Goal: Ask a question

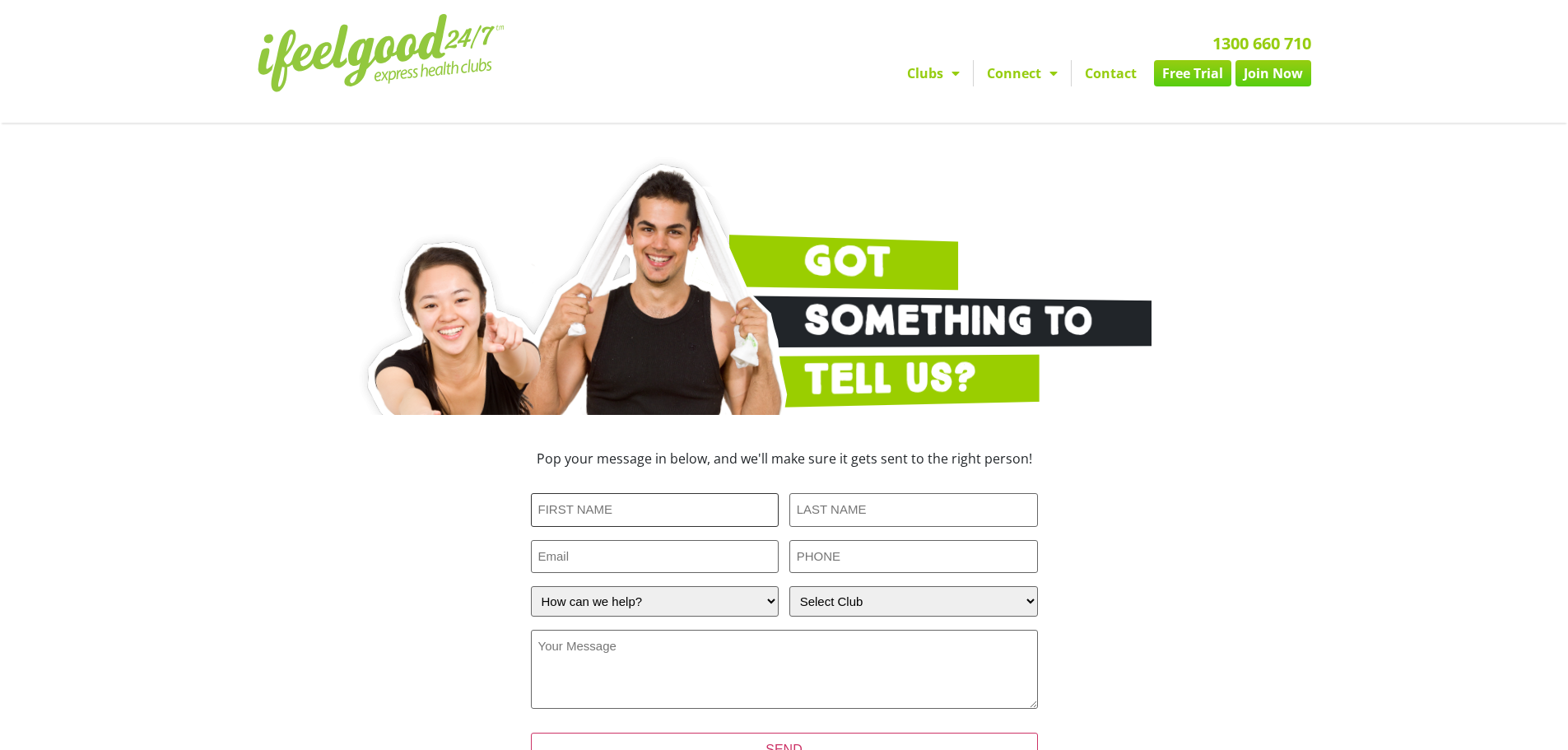
click at [686, 527] on input "First Name (Required)" at bounding box center [655, 510] width 249 height 34
type input "[PERSON_NAME]"
type input "Jauncey"
type input "0481049157"
click at [668, 574] on input "Email" at bounding box center [655, 557] width 249 height 34
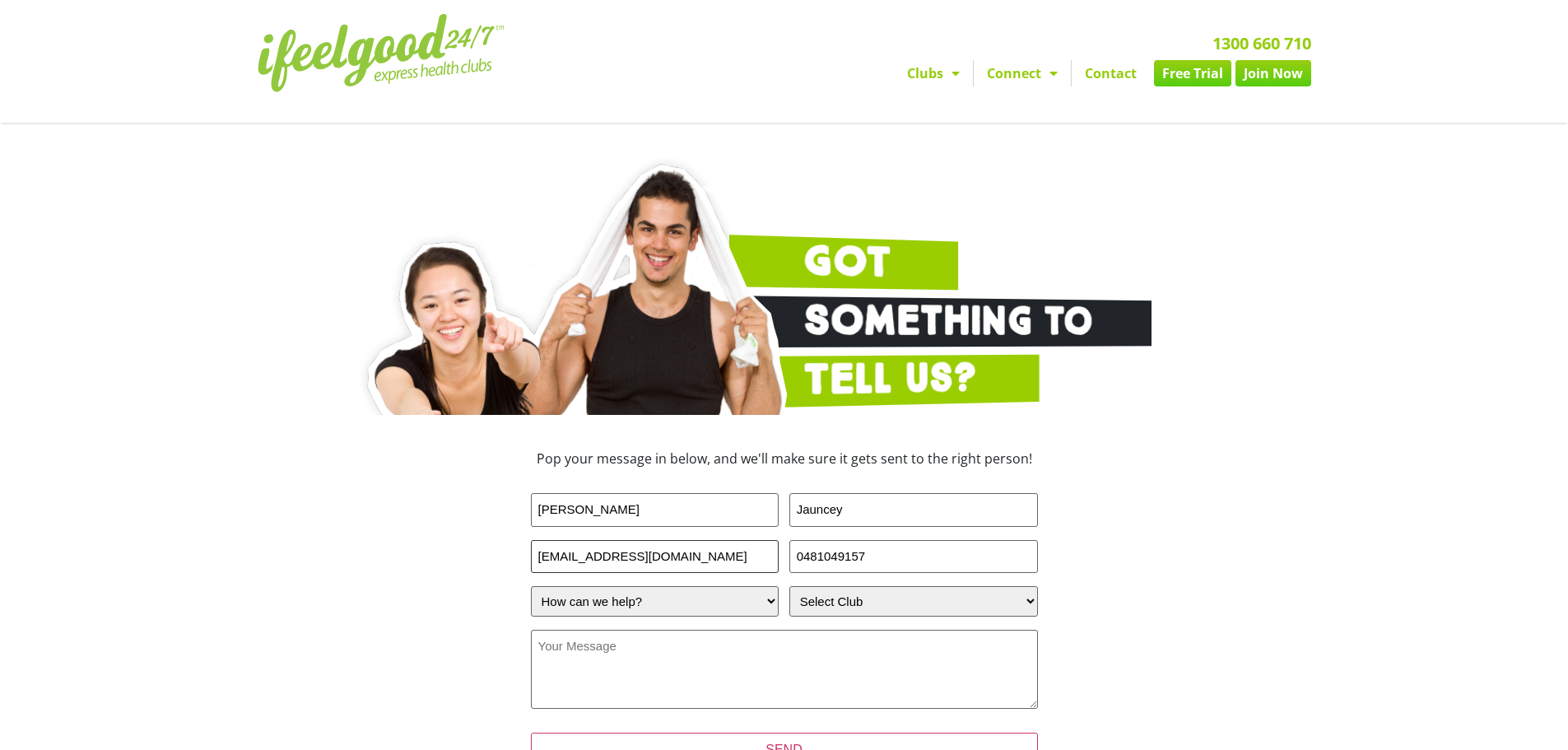
type input "djauncey1912@gmail.com"
click at [743, 616] on select "How can we help? I have a question about joining I'm a current member who has a…" at bounding box center [655, 601] width 249 height 30
select select "I'm a current member who has an enquiry"
click at [531, 616] on select "How can we help? I have a question about joining I'm a current member who has a…" at bounding box center [655, 601] width 249 height 30
click at [878, 616] on select "Select Club Alexandra Hills Calamvale Coopers Plains Middle Park Oxenford Oxley…" at bounding box center [914, 601] width 249 height 30
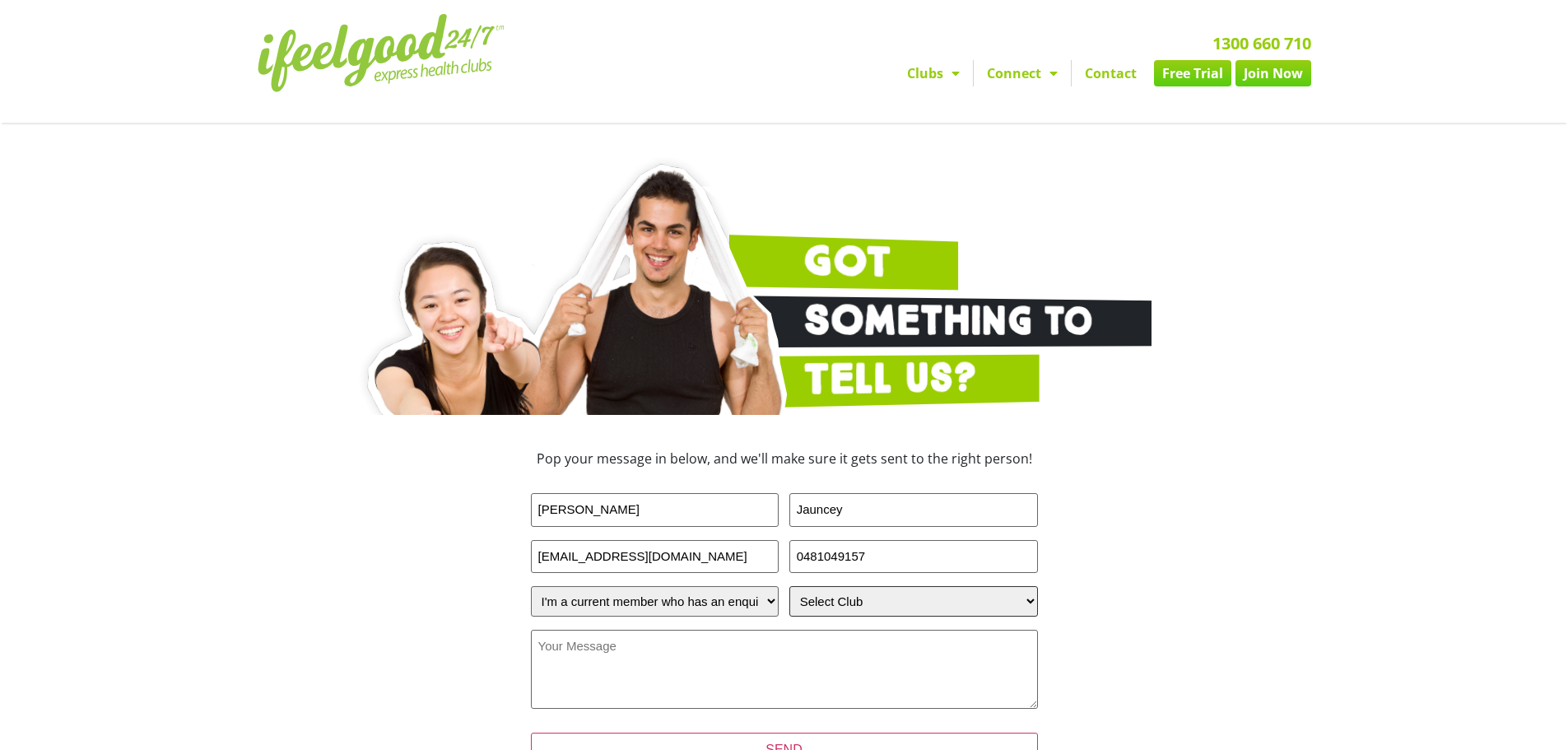
select select "[GEOGRAPHIC_DATA]"
click at [794, 616] on select "Select Club Alexandra Hills Calamvale Coopers Plains Middle Park Oxenford Oxley…" at bounding box center [914, 601] width 249 height 30
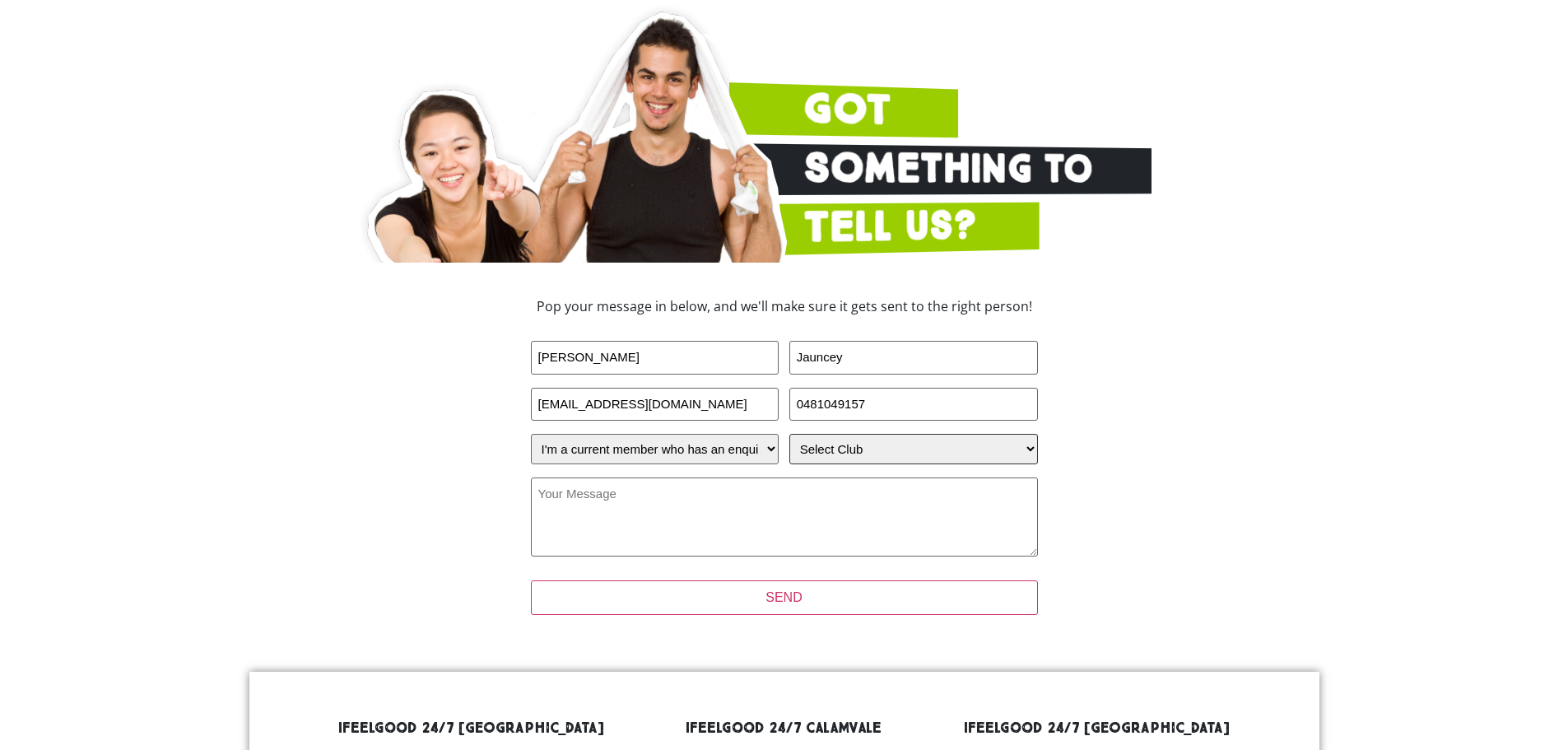
scroll to position [165, 0]
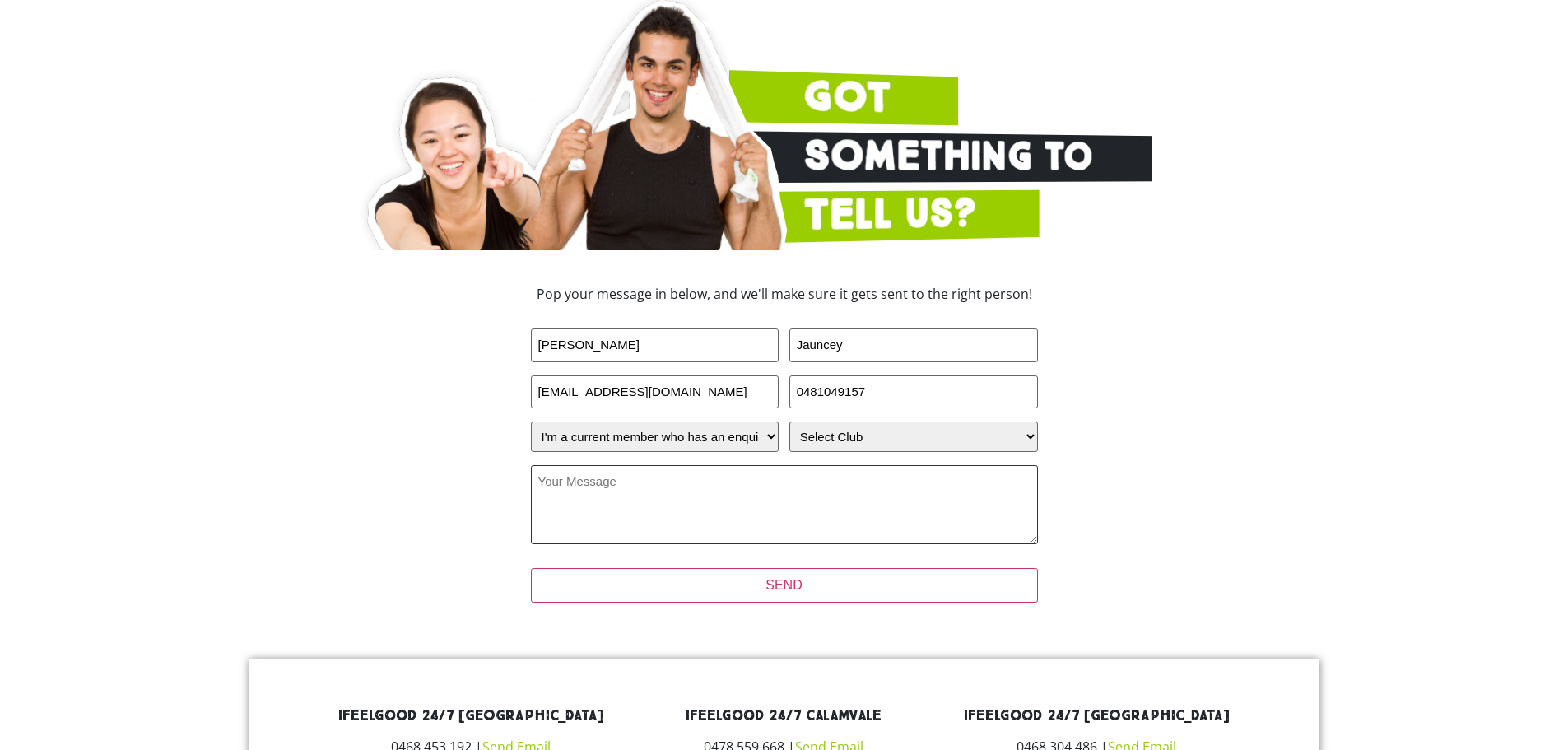
click at [794, 545] on textarea "Your Message (Required)" at bounding box center [784, 504] width 507 height 79
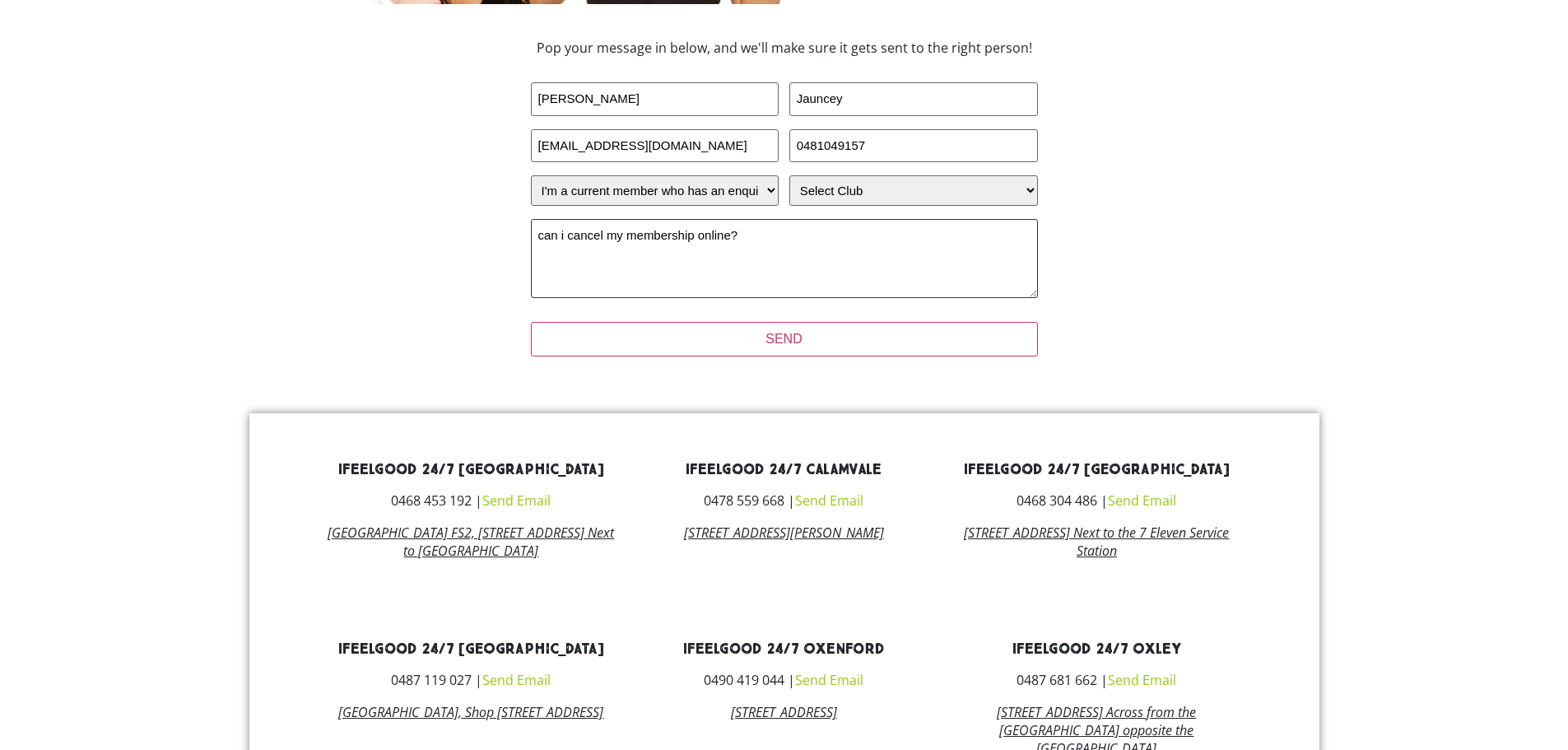
scroll to position [412, 0]
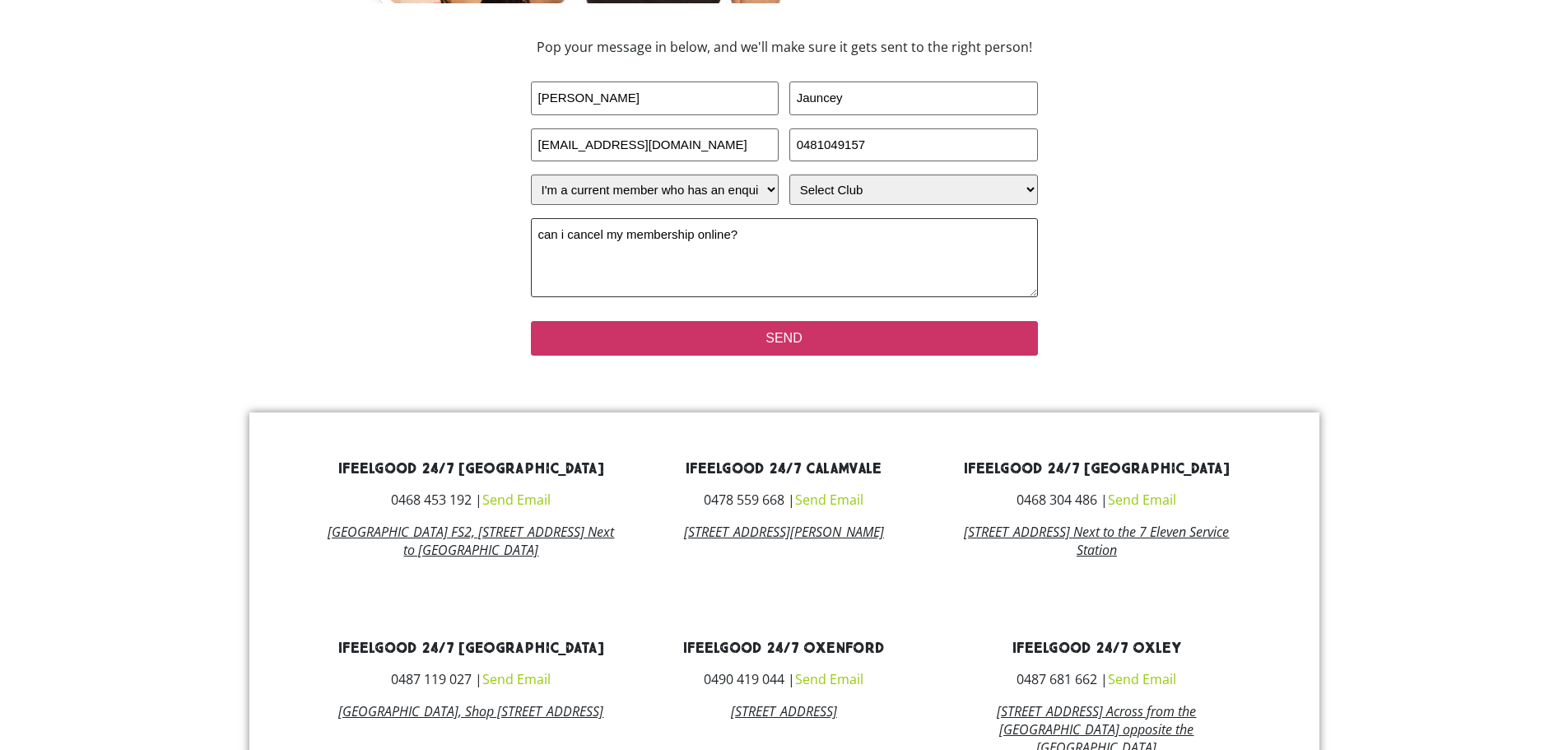
type textarea "can i cancel my membership online?"
click at [701, 356] on input "SEND" at bounding box center [784, 338] width 507 height 35
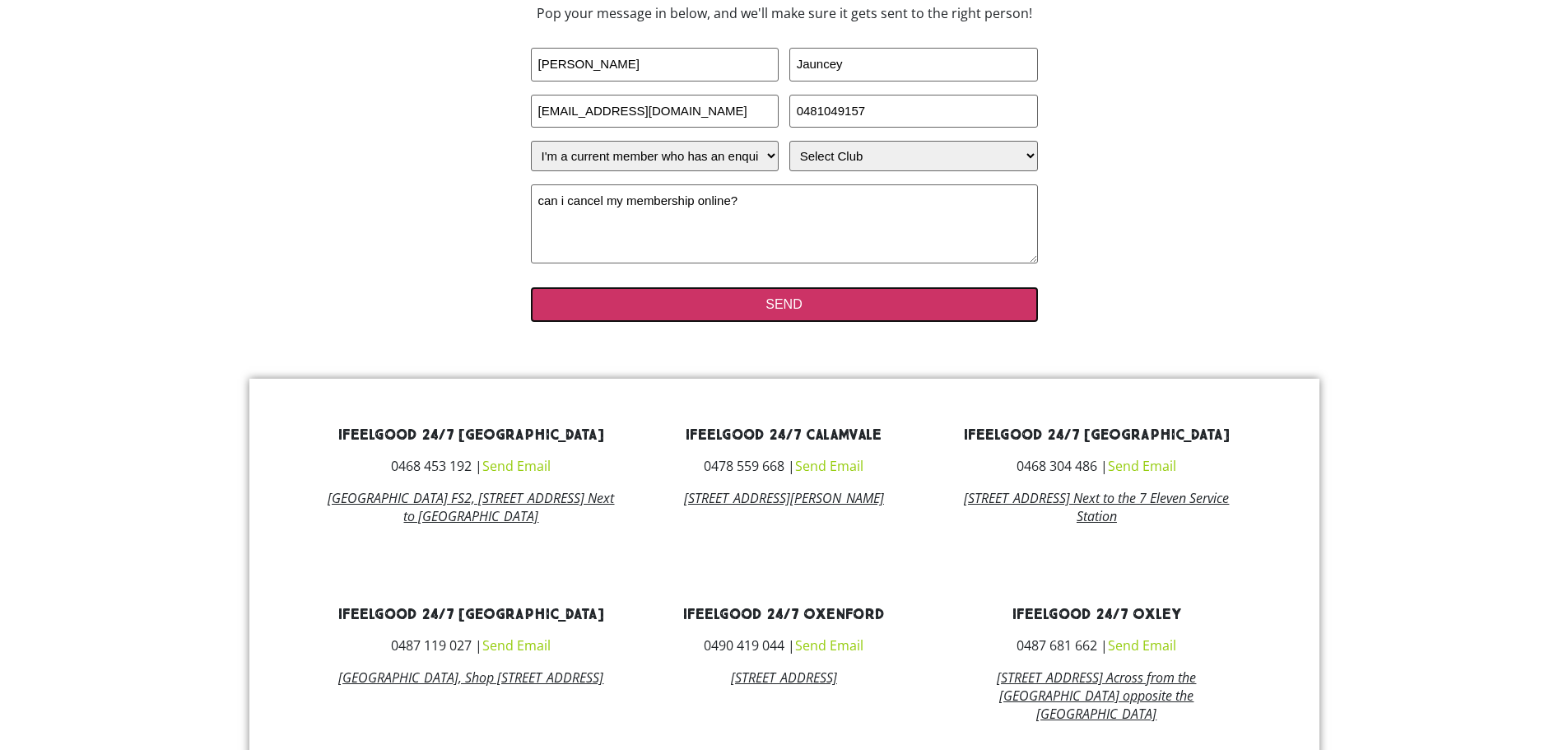
scroll to position [390, 0]
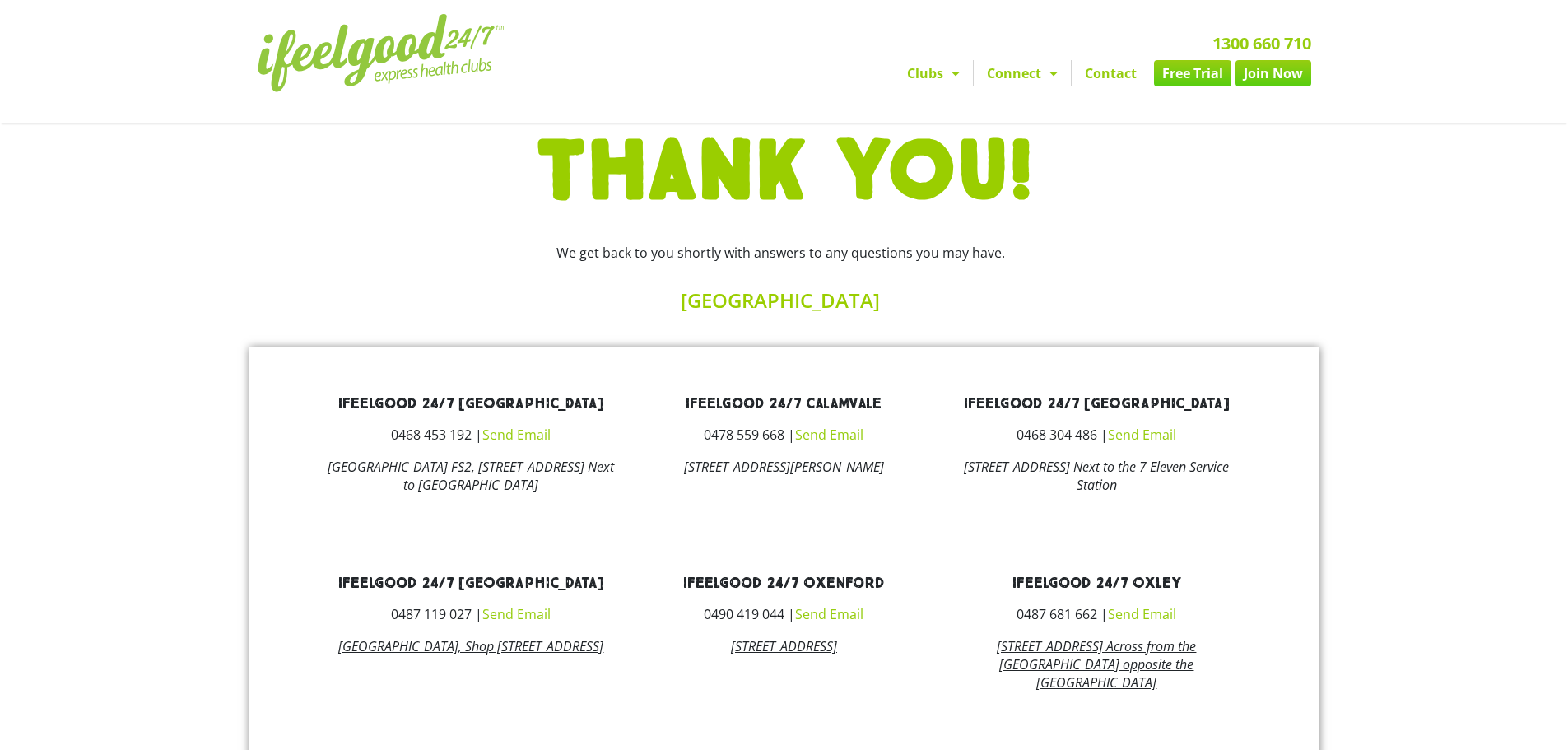
click at [573, 120] on section "Clubs [GEOGRAPHIC_DATA] [GEOGRAPHIC_DATA] [GEOGRAPHIC_DATA] [GEOGRAPHIC_DATA] […" at bounding box center [784, 62] width 1568 height 123
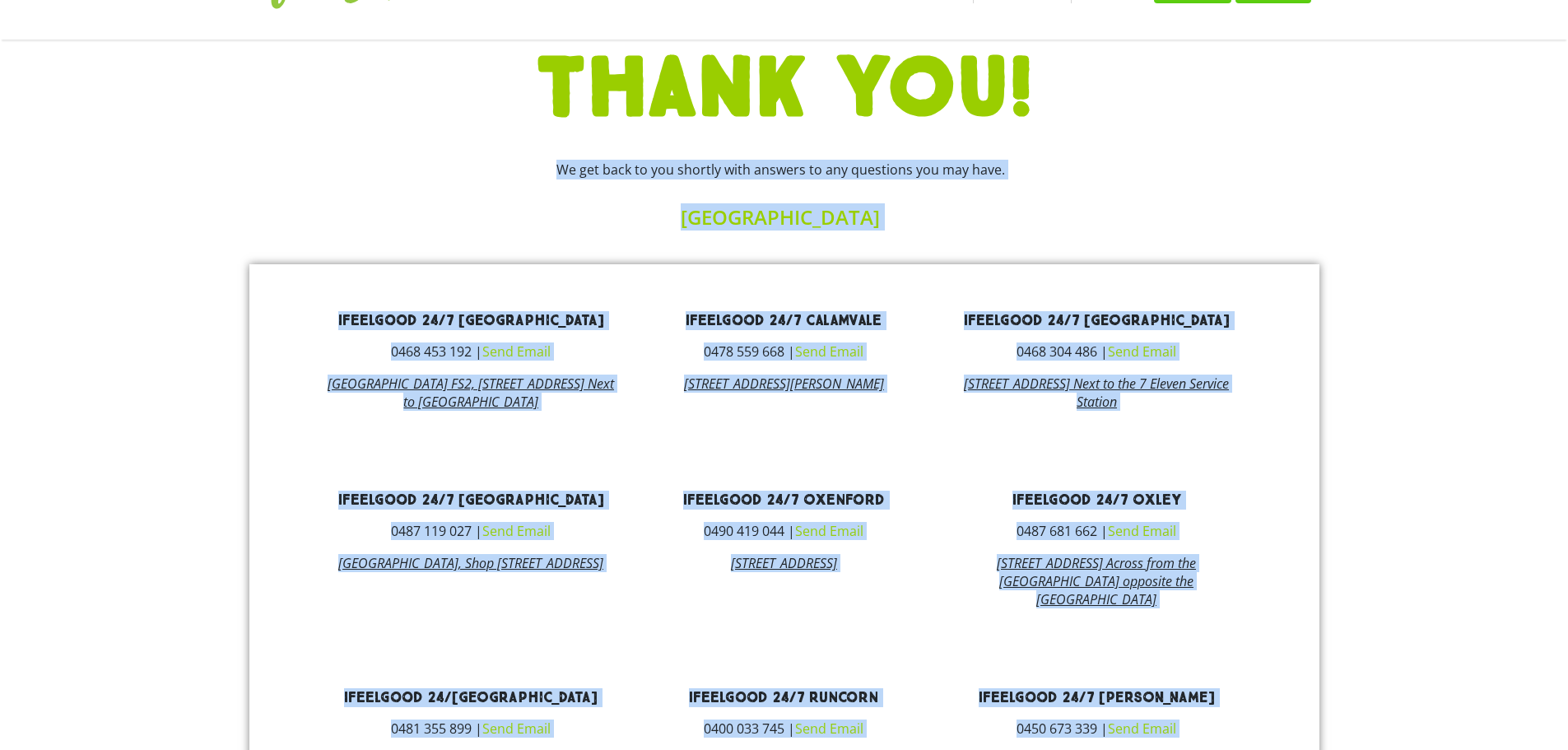
scroll to position [82, 0]
drag, startPoint x: 600, startPoint y: 624, endPoint x: 394, endPoint y: 116, distance: 548.2
click at [394, 116] on body "Skip to content Join us for a free workout during open week Claim now Join us f…" at bounding box center [784, 519] width 1568 height 1203
click at [463, 165] on div at bounding box center [356, 189] width 214 height 97
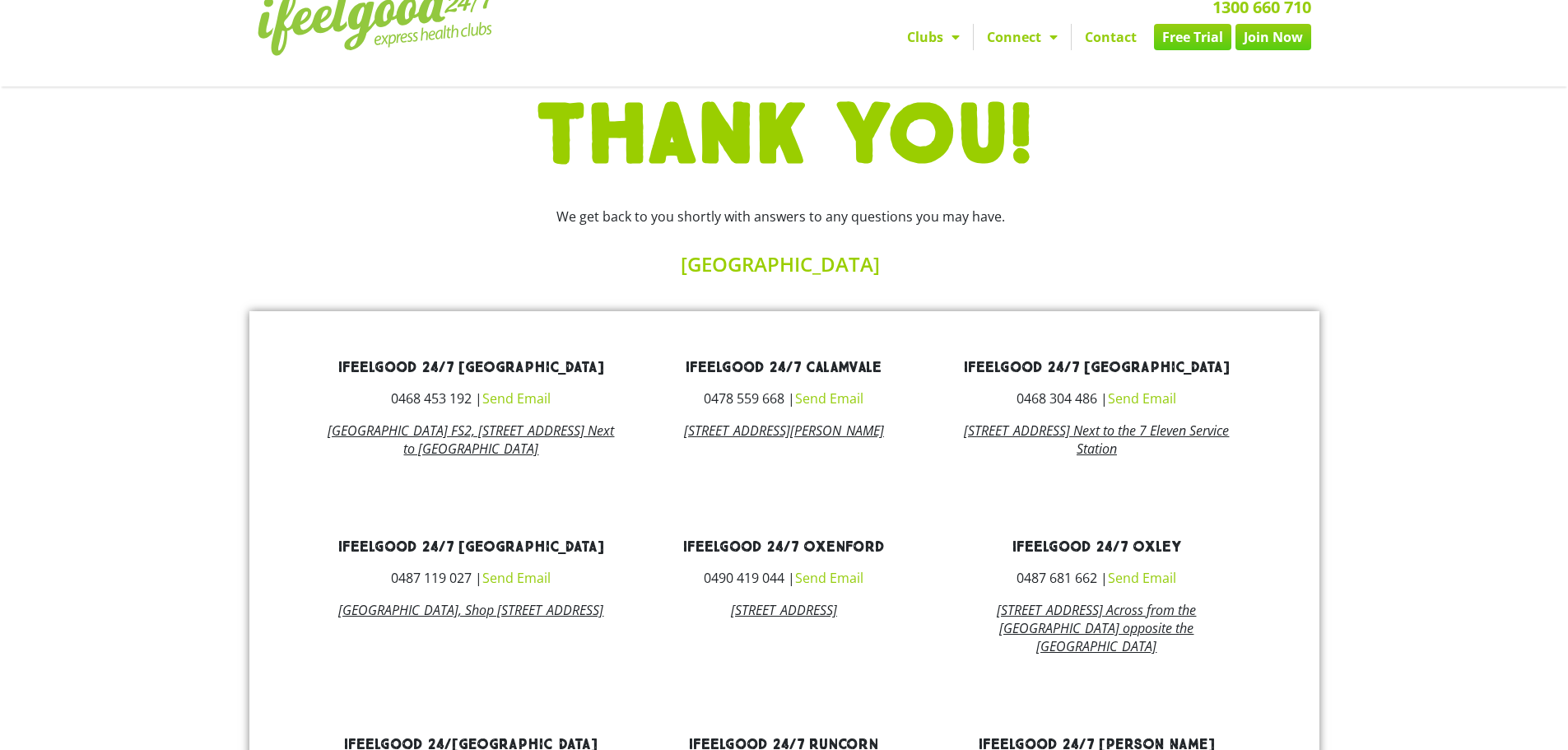
scroll to position [0, 0]
